Goal: Information Seeking & Learning: Learn about a topic

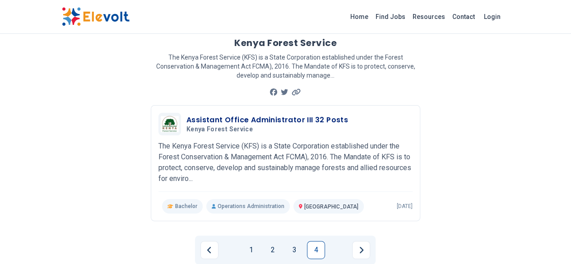
scroll to position [55, 0]
click at [320, 240] on link "4" at bounding box center [316, 249] width 18 height 18
click at [254, 240] on link "1" at bounding box center [251, 249] width 18 height 18
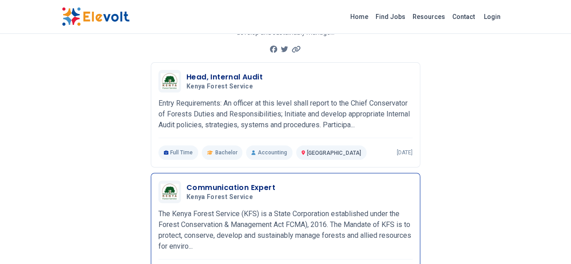
click at [158, 236] on div "Communication Expert Kenya Forest Service [DATE] [DATE] [GEOGRAPHIC_DATA] KE Th…" at bounding box center [285, 230] width 254 height 101
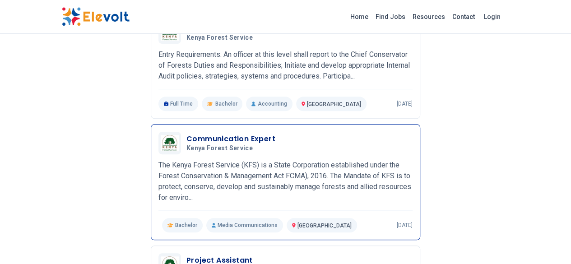
scroll to position [149, 0]
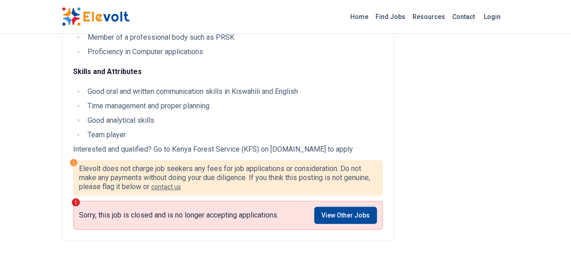
scroll to position [307, 0]
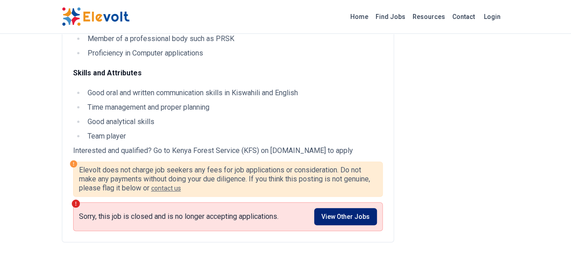
click at [377, 210] on link "View Other Jobs" at bounding box center [345, 216] width 63 height 17
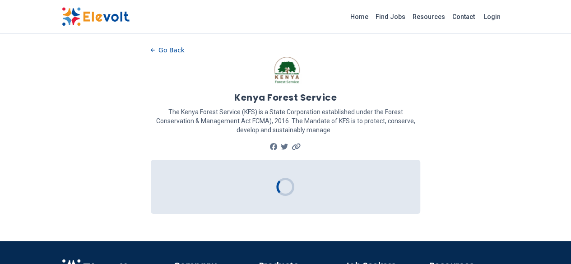
scroll to position [95, 0]
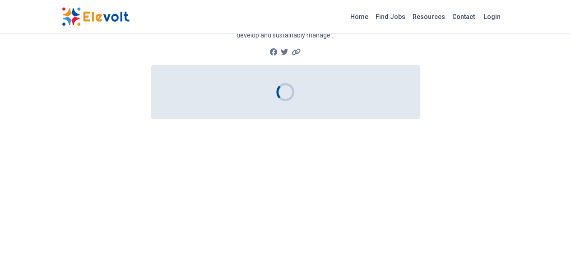
click at [371, 212] on div "Go Back Kenya Forest Service The Kenya Forest Service (KFS) is a State Corporat…" at bounding box center [285, 220] width 298 height 558
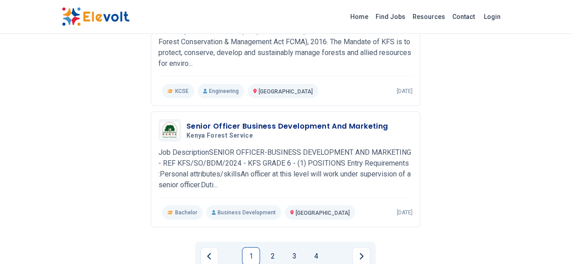
scroll to position [1131, 0]
